Goal: Information Seeking & Learning: Learn about a topic

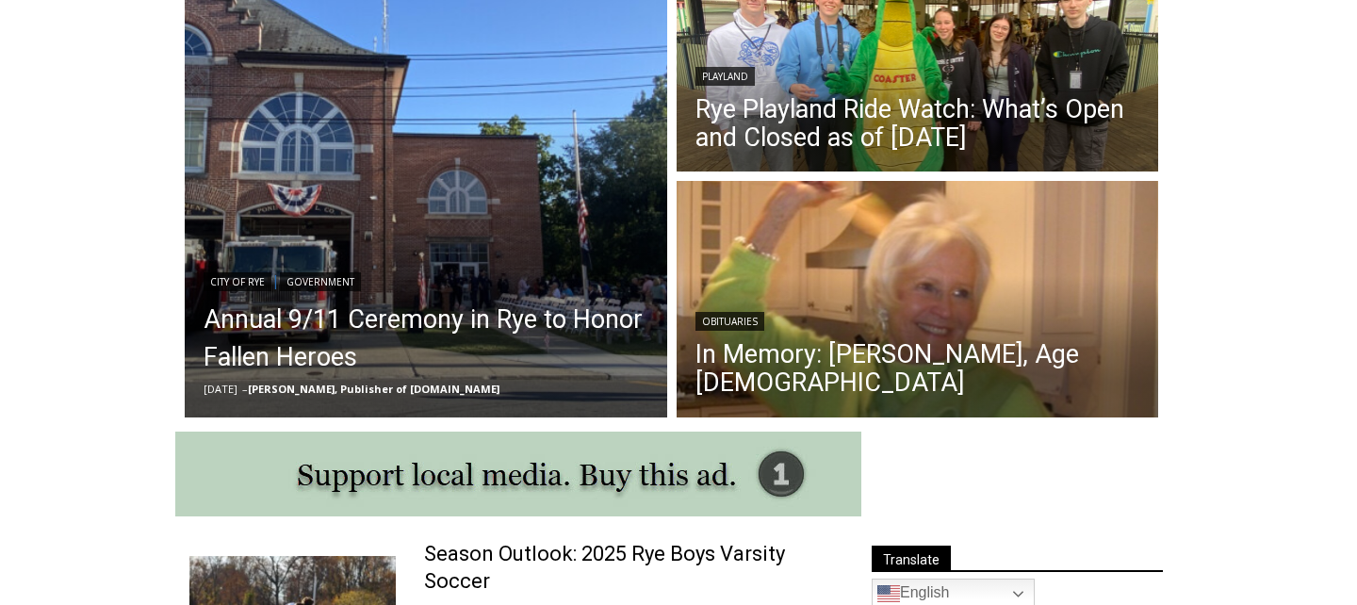
scroll to position [593, 0]
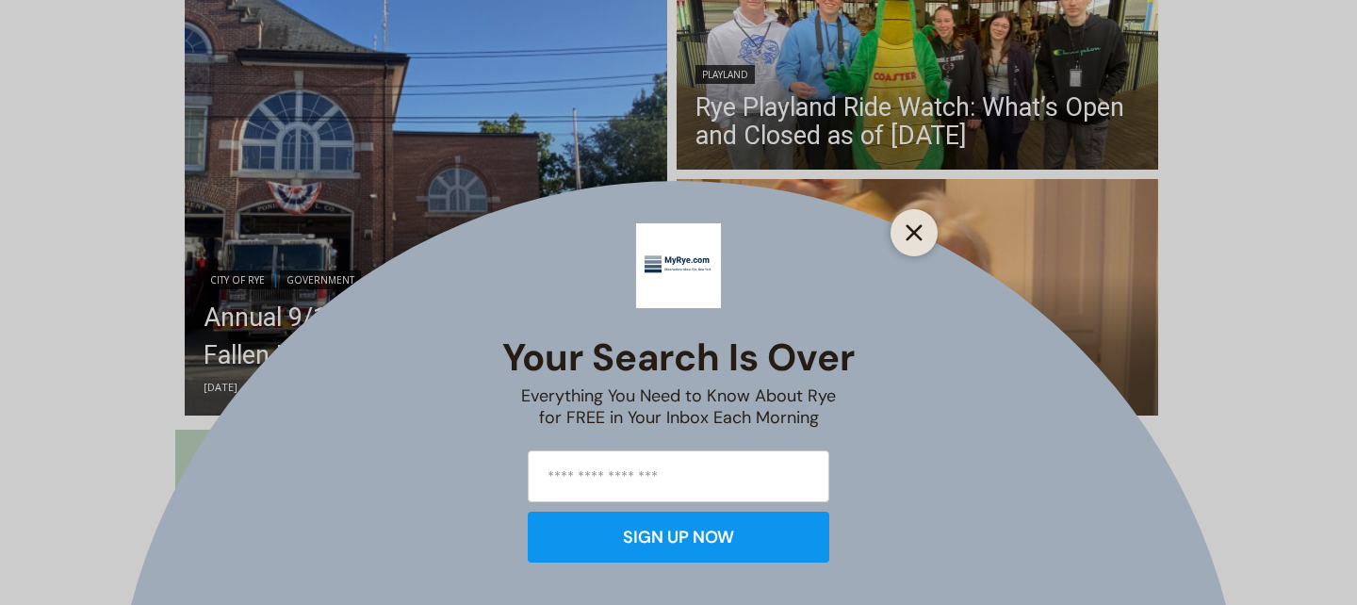
click at [920, 238] on line "Close" at bounding box center [914, 232] width 13 height 13
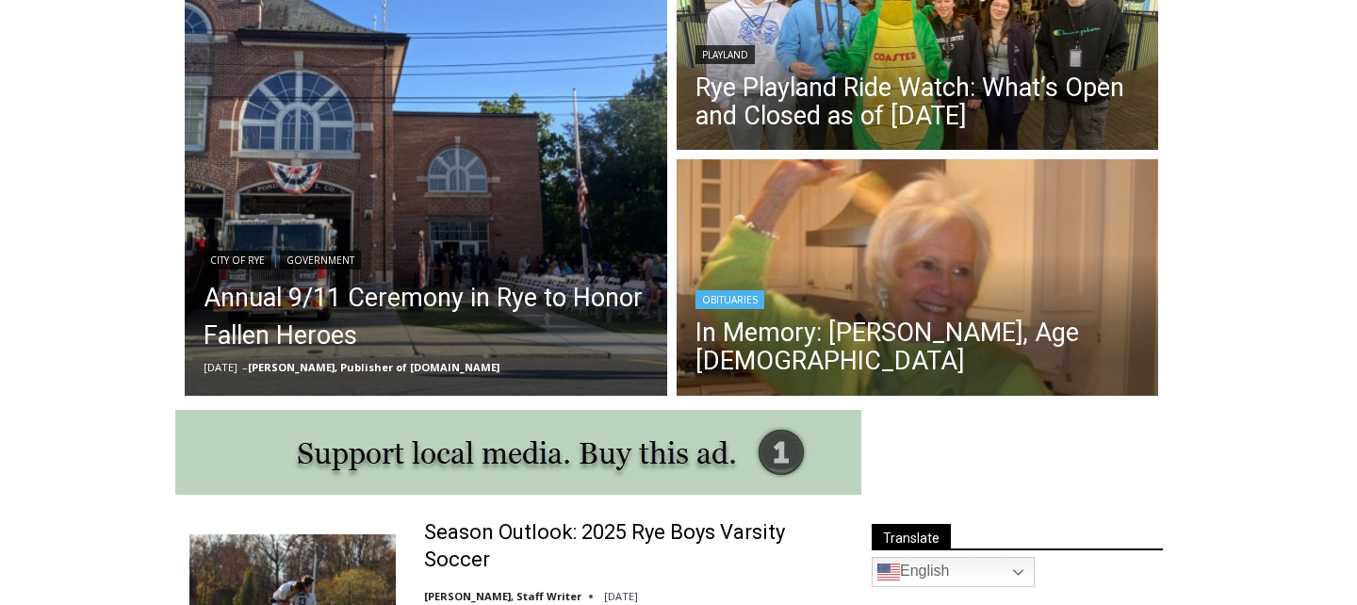
scroll to position [622, 0]
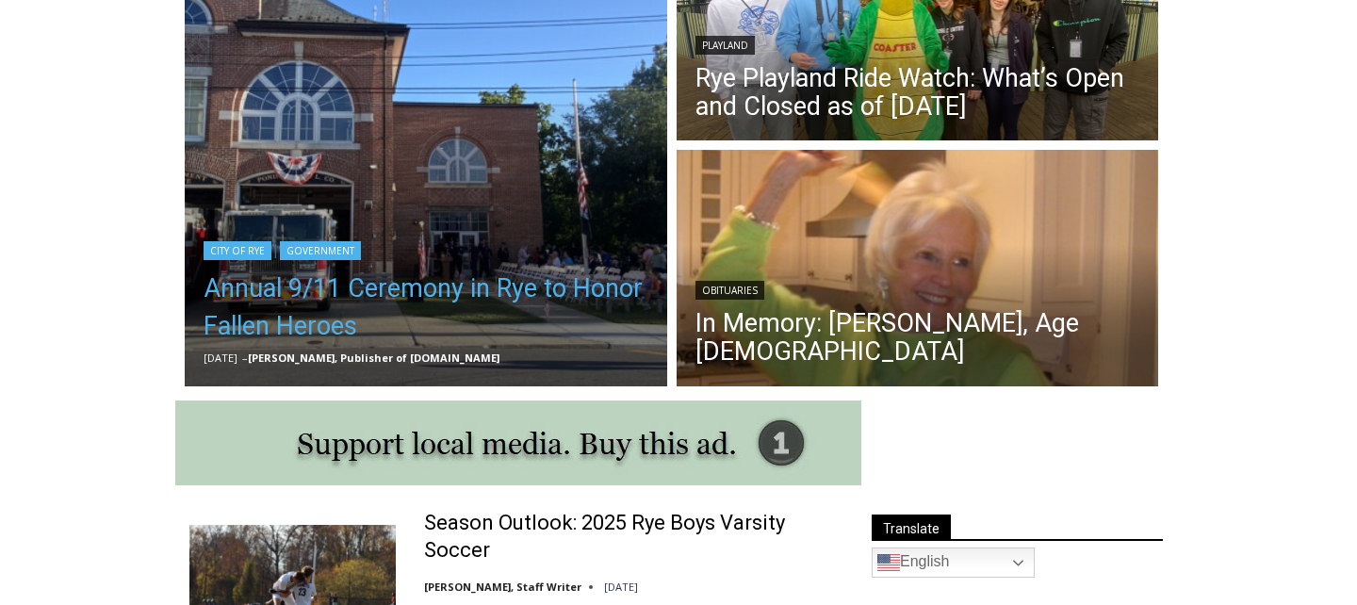
click at [540, 289] on link "Annual 9/11 Ceremony in Rye to Honor Fallen Heroes" at bounding box center [426, 307] width 445 height 75
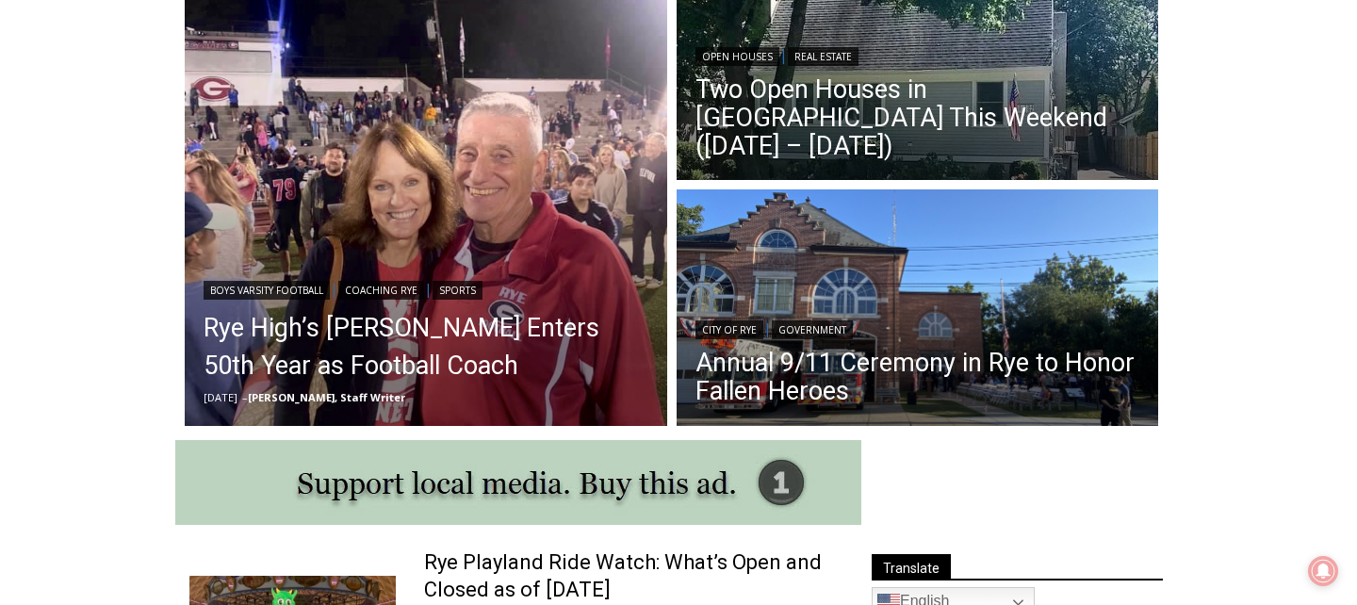
scroll to position [588, 0]
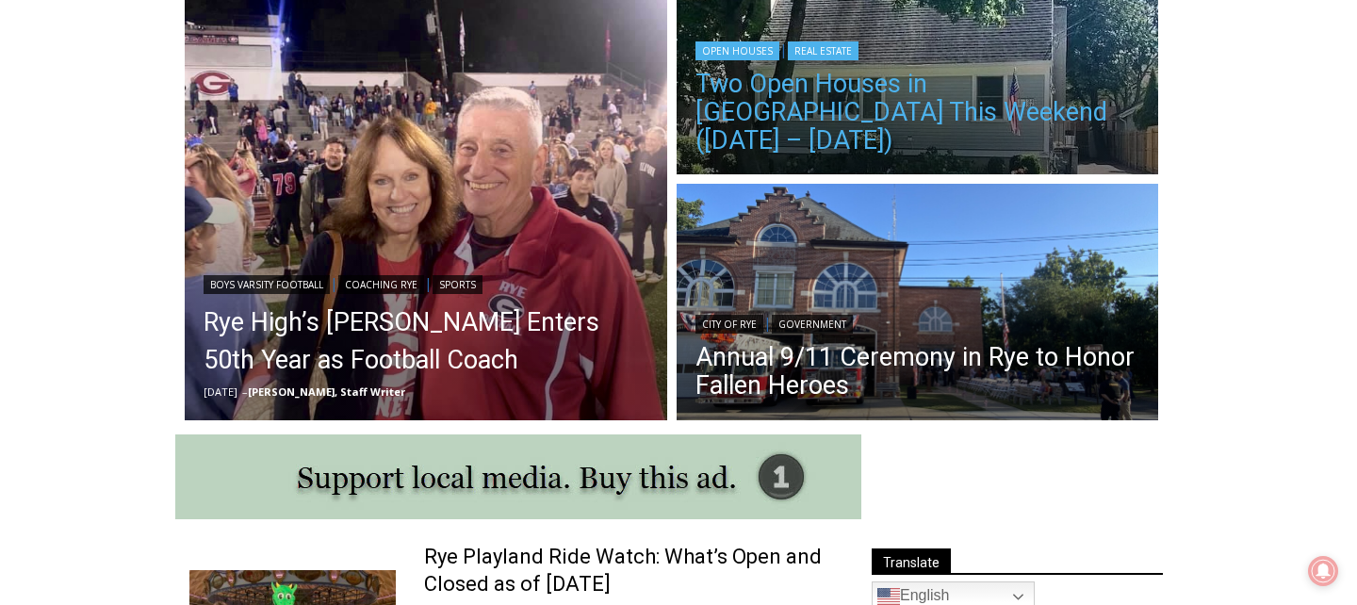
click at [839, 135] on link "Two Open Houses in [GEOGRAPHIC_DATA] This Weekend ([DATE] – [DATE])" at bounding box center [918, 112] width 445 height 85
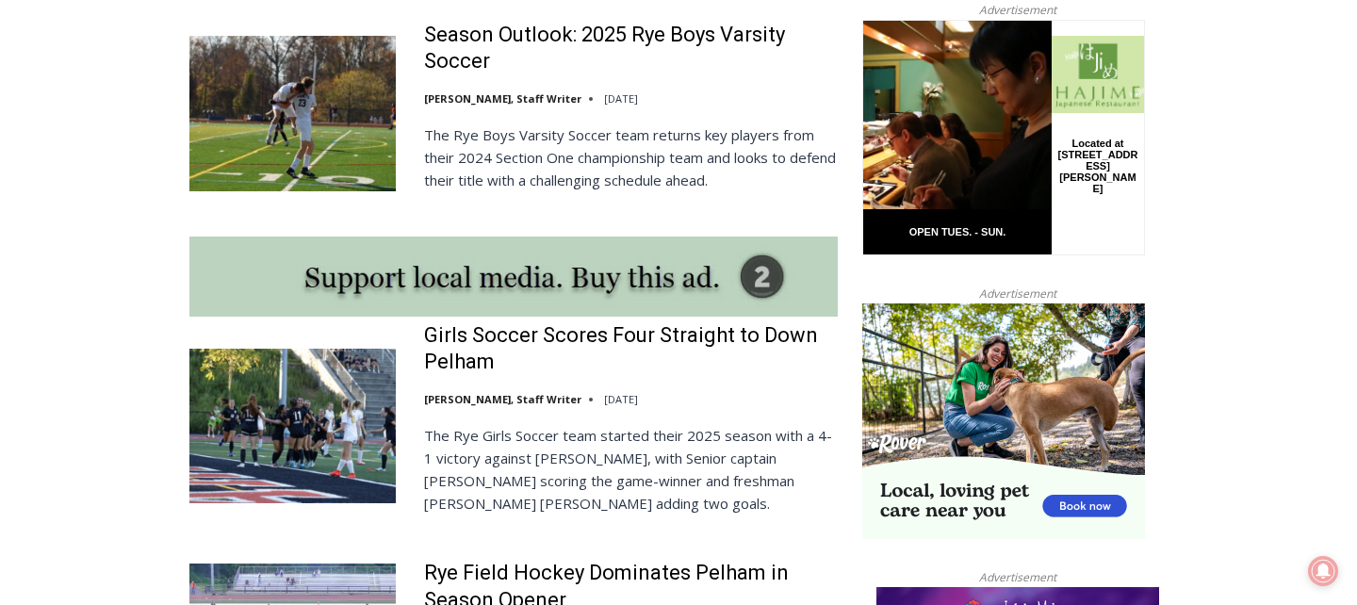
scroll to position [1501, 0]
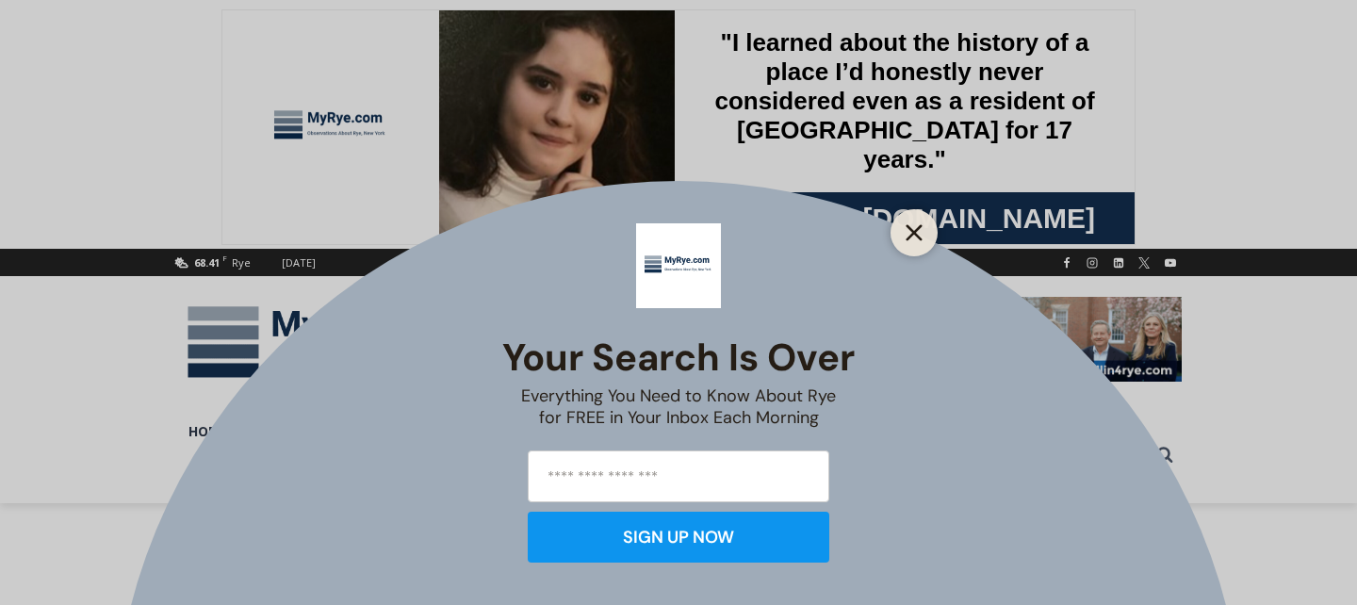
click at [909, 236] on line "Close" at bounding box center [914, 232] width 13 height 13
